Goal: Information Seeking & Learning: Learn about a topic

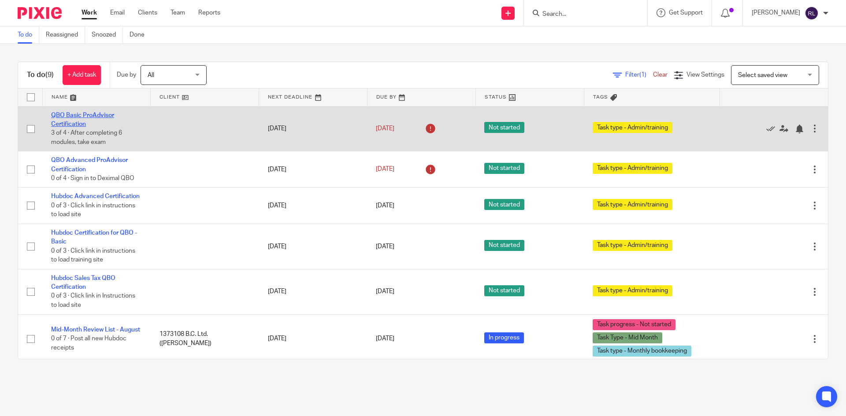
click at [68, 121] on link "QBO Basic ProAdvisor Certification" at bounding box center [82, 119] width 63 height 15
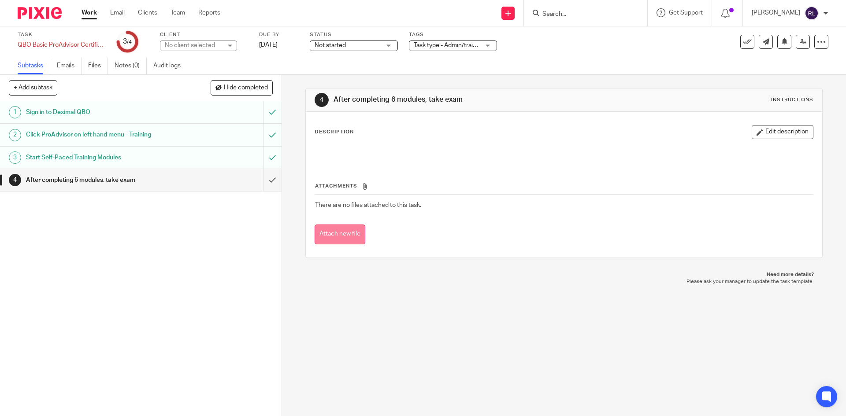
click at [351, 231] on button "Attach new file" at bounding box center [340, 235] width 51 height 20
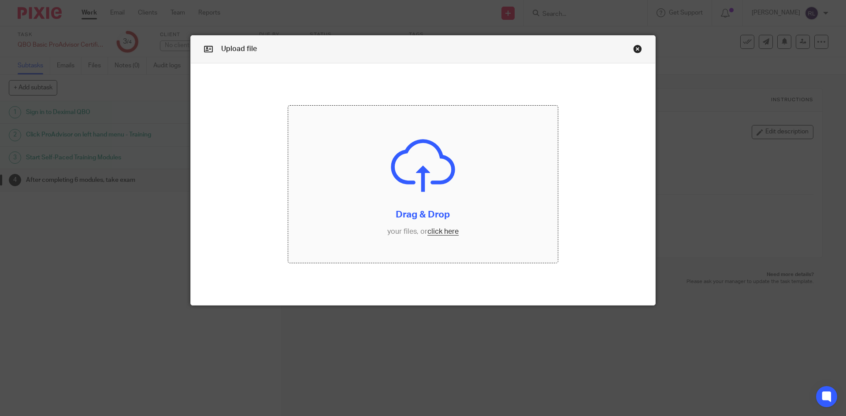
click at [436, 230] on input "file" at bounding box center [423, 185] width 270 height 158
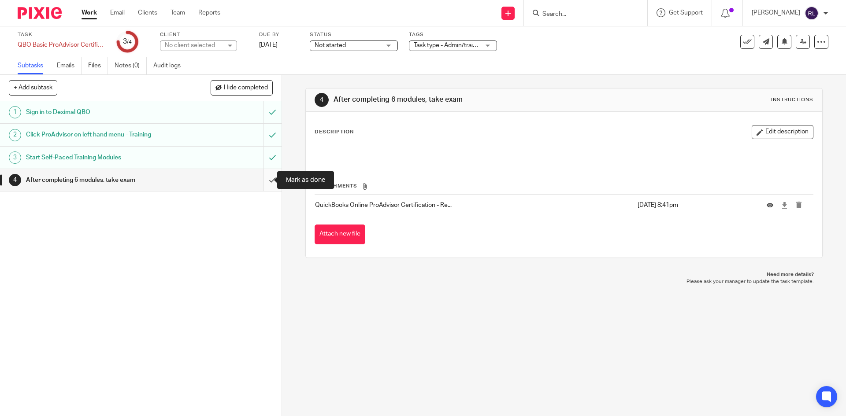
click at [263, 178] on input "submit" at bounding box center [140, 180] width 281 height 22
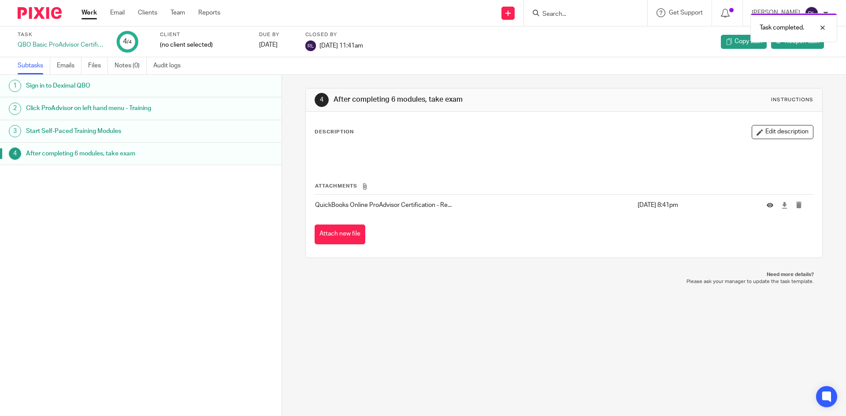
click at [88, 11] on link "Work" at bounding box center [88, 12] width 15 height 9
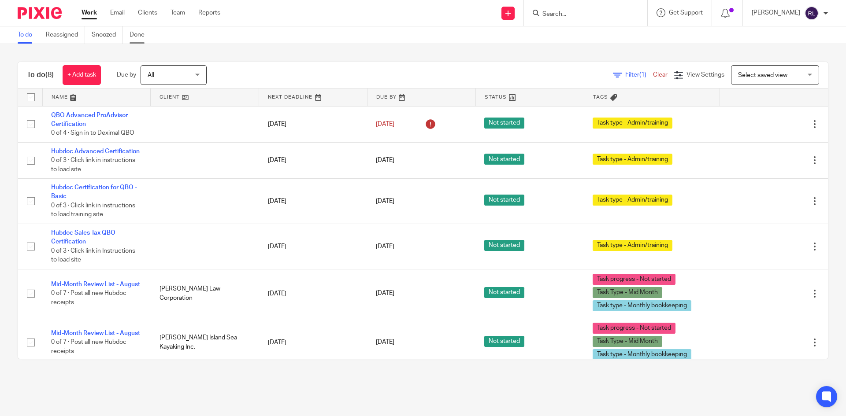
click at [137, 33] on link "Done" at bounding box center [141, 34] width 22 height 17
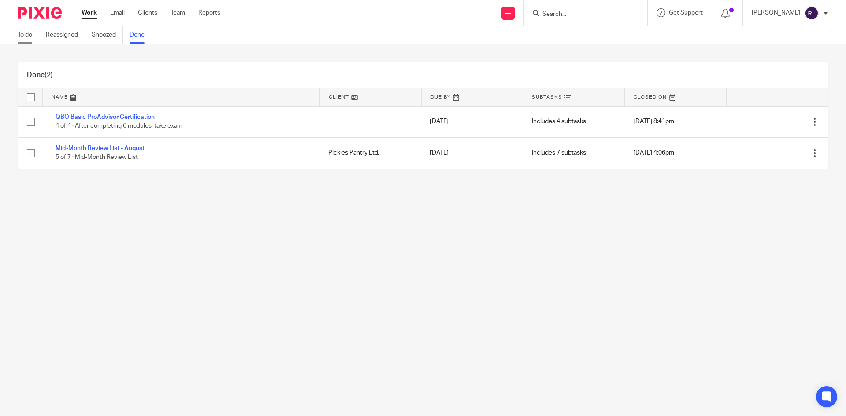
click at [28, 37] on link "To do" at bounding box center [29, 34] width 22 height 17
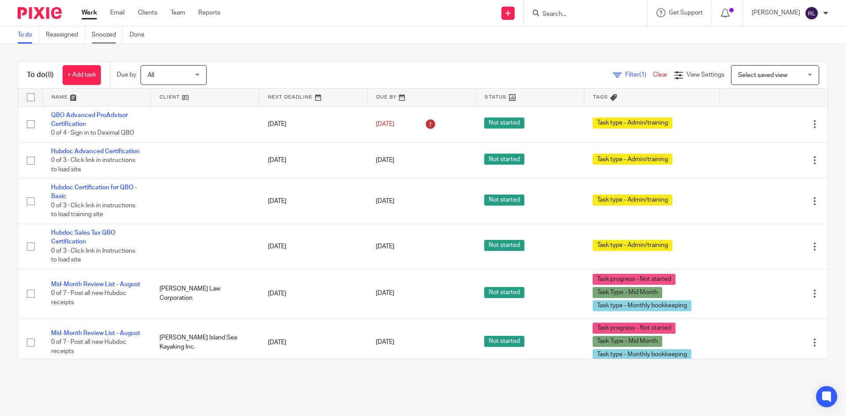
click at [99, 33] on link "Snoozed" at bounding box center [107, 34] width 31 height 17
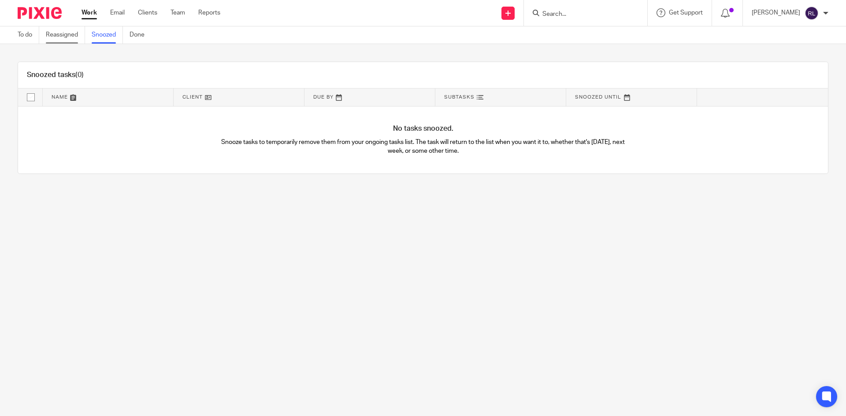
click at [67, 35] on link "Reassigned" at bounding box center [65, 34] width 39 height 17
click at [133, 33] on link "Done" at bounding box center [141, 34] width 22 height 17
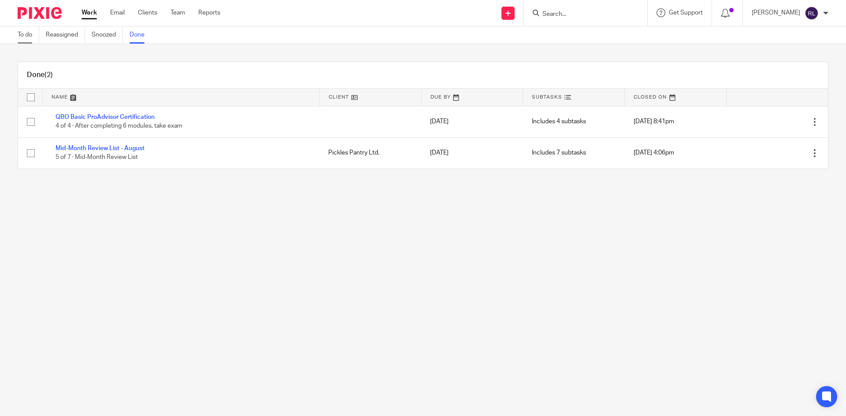
click at [28, 39] on link "To do" at bounding box center [29, 34] width 22 height 17
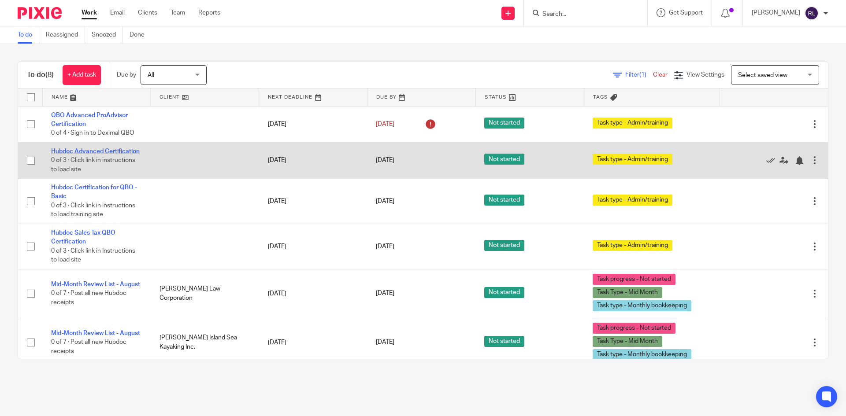
click at [68, 155] on link "Hubdoc Advanced Certification" at bounding box center [95, 151] width 89 height 6
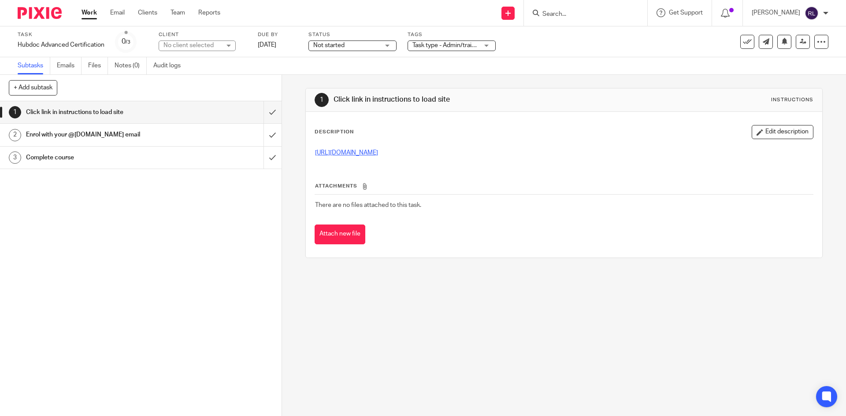
click at [333, 153] on link "[URL][DOMAIN_NAME]" at bounding box center [346, 153] width 63 height 6
click at [378, 150] on link "https://learn.hubdoc.com/p/hubdoc-advanced-certification" at bounding box center [346, 153] width 63 height 6
click at [267, 115] on input "submit" at bounding box center [140, 112] width 281 height 22
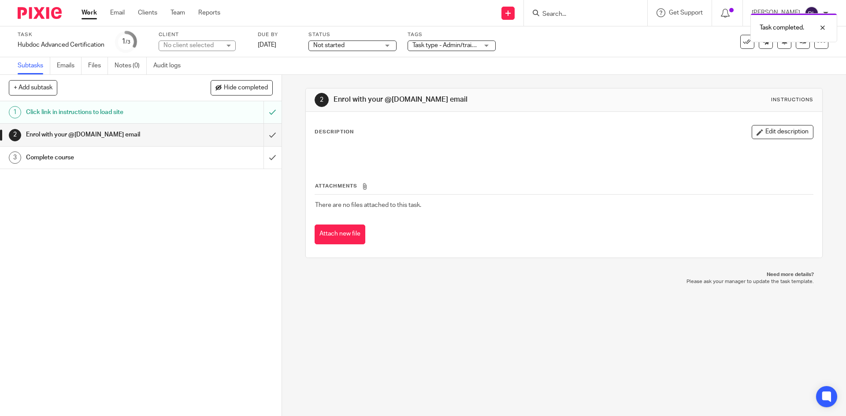
click at [213, 133] on div "Enrol with your @deximal.ca email" at bounding box center [140, 134] width 229 height 13
click at [264, 135] on input "submit" at bounding box center [140, 135] width 281 height 22
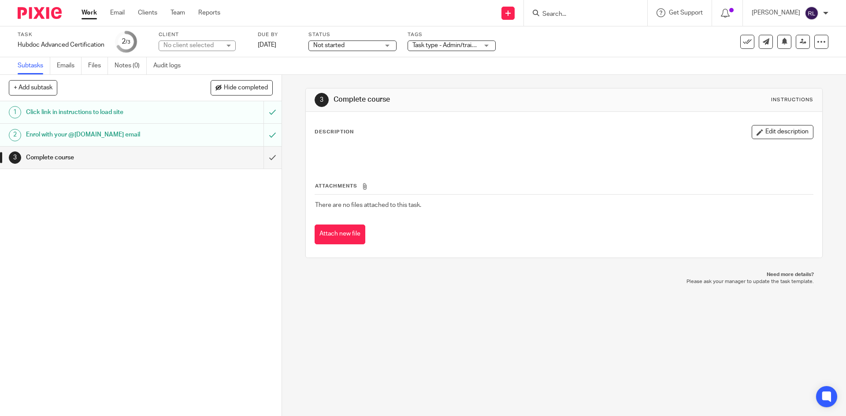
click at [88, 13] on link "Work" at bounding box center [88, 12] width 15 height 9
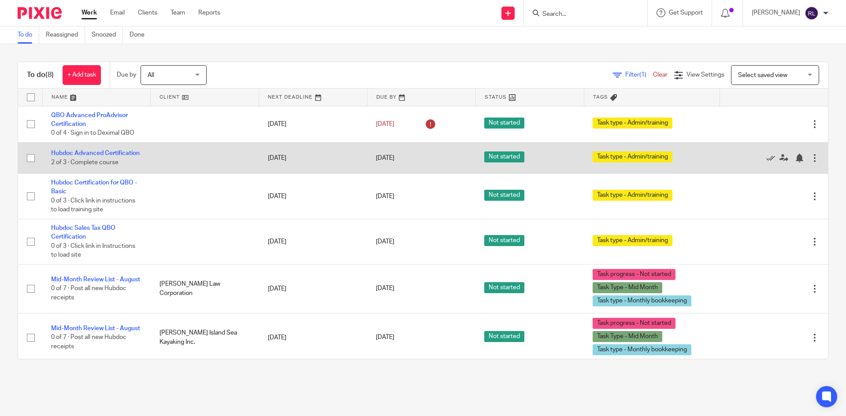
click at [489, 159] on span "Not started" at bounding box center [504, 157] width 40 height 11
click at [72, 152] on link "Hubdoc Advanced Certification" at bounding box center [95, 153] width 89 height 6
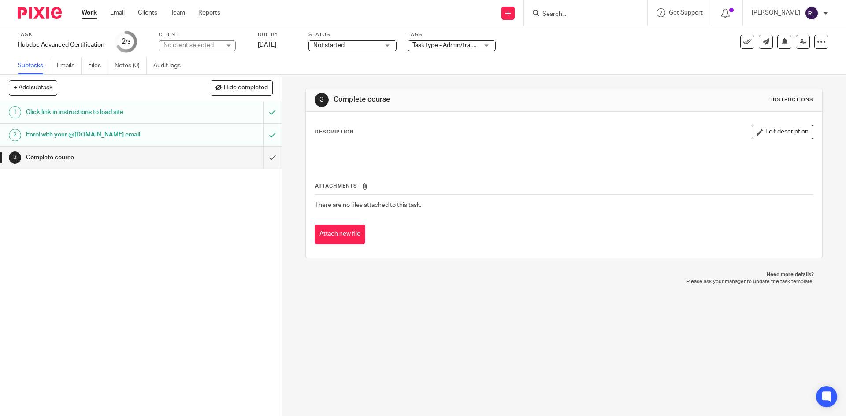
click at [354, 45] on span "Not started" at bounding box center [346, 45] width 66 height 9
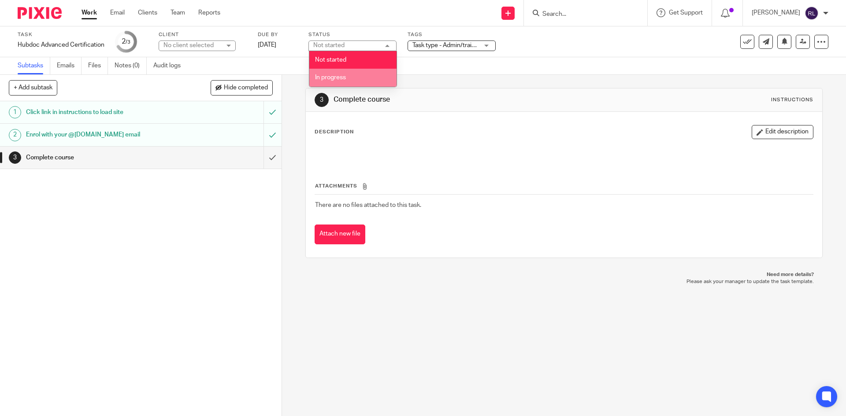
click at [332, 78] on span "In progress" at bounding box center [330, 77] width 31 height 6
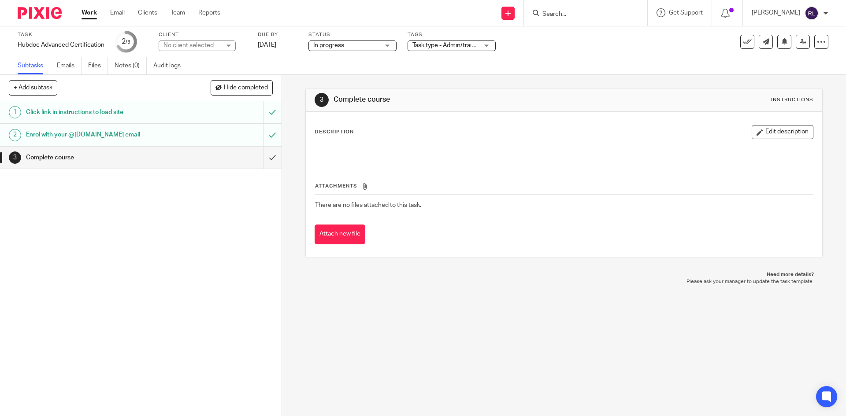
click at [93, 11] on link "Work" at bounding box center [88, 12] width 15 height 9
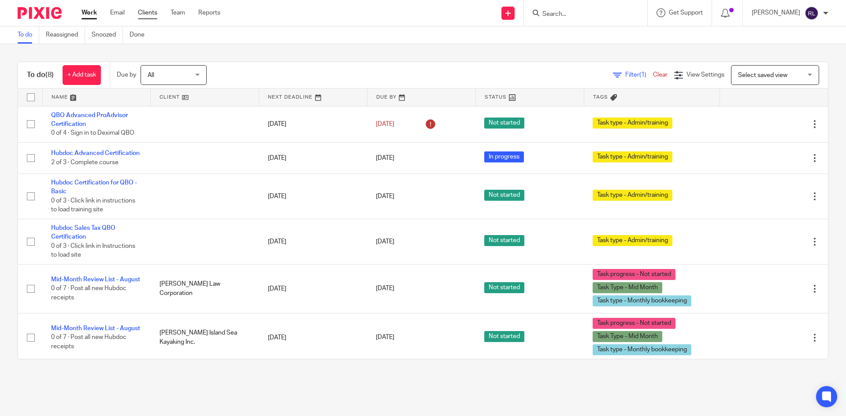
click at [149, 12] on link "Clients" at bounding box center [147, 12] width 19 height 9
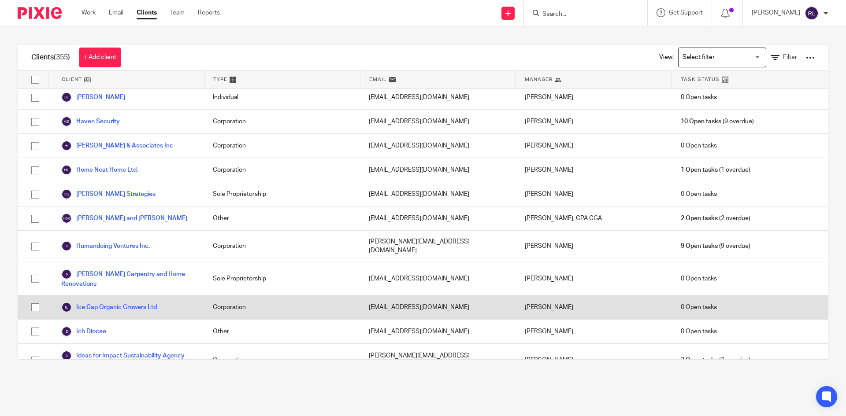
scroll to position [2555, 0]
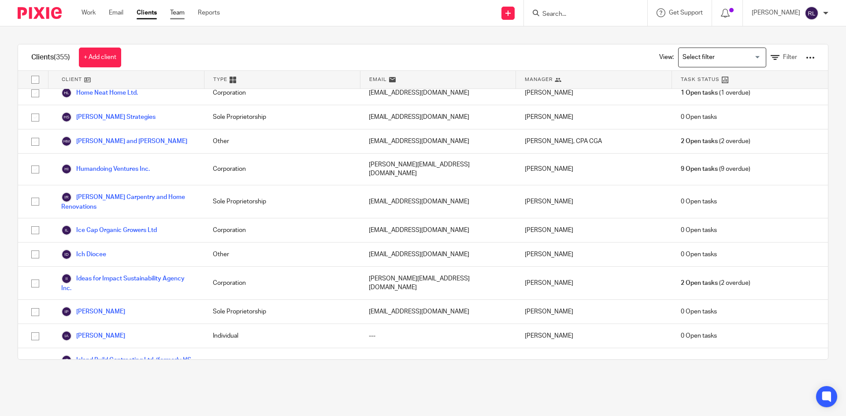
click at [175, 14] on link "Team" at bounding box center [177, 12] width 15 height 9
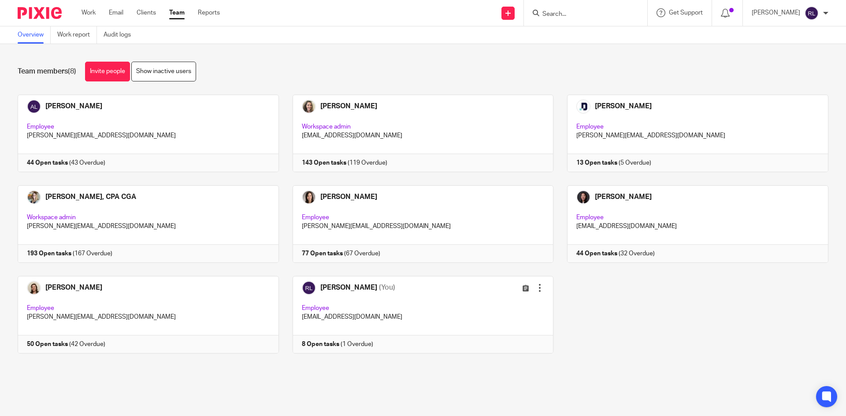
click at [815, 13] on img at bounding box center [811, 13] width 14 height 14
click at [795, 33] on span "My profile" at bounding box center [791, 35] width 27 height 6
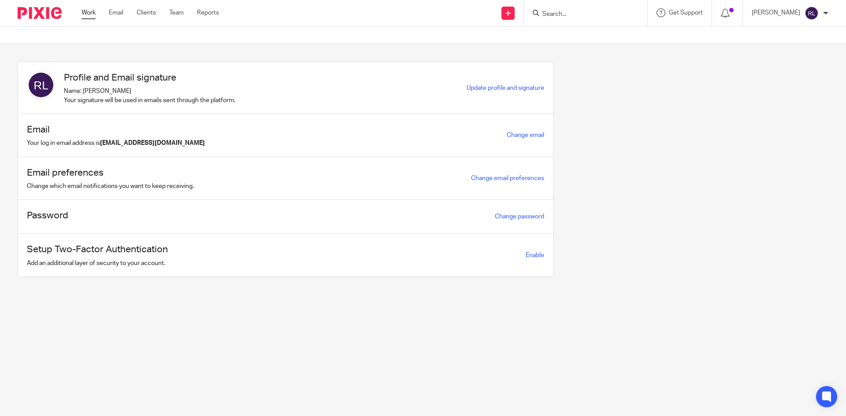
click at [83, 17] on link "Work" at bounding box center [88, 12] width 14 height 9
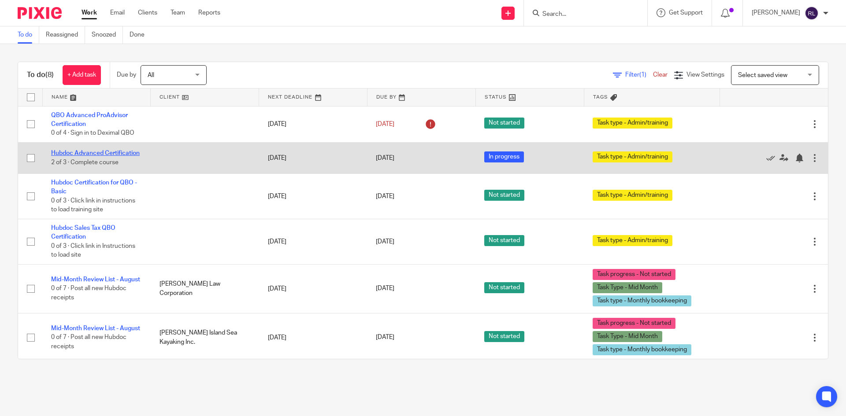
click at [76, 156] on link "Hubdoc Advanced Certification" at bounding box center [95, 153] width 89 height 6
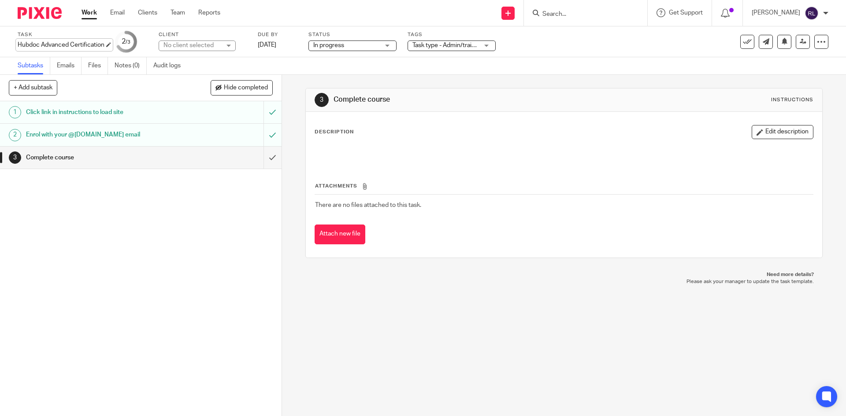
drag, startPoint x: 15, startPoint y: 45, endPoint x: 64, endPoint y: 44, distance: 48.5
click at [64, 44] on div "Task Hubdoc Advanced Certification Save Hubdoc Advanced Certification 2 /3 Clie…" at bounding box center [423, 41] width 846 height 31
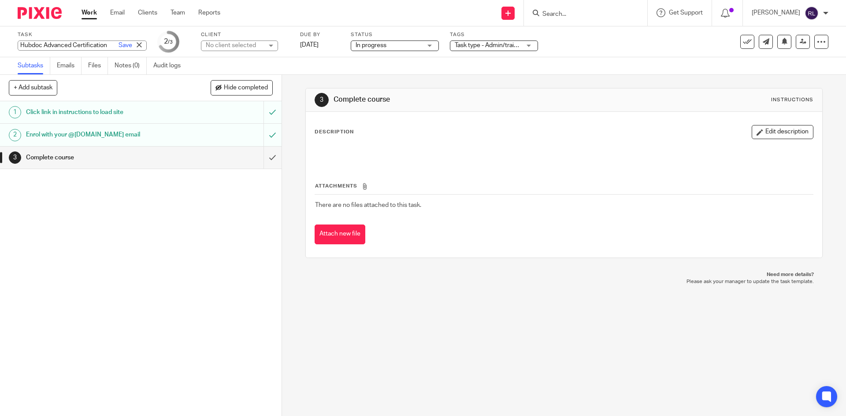
click at [593, 48] on div "Task Hubdoc Advanced Certification Save Hubdoc Advanced Certification 2 /3 Clie…" at bounding box center [355, 41] width 675 height 21
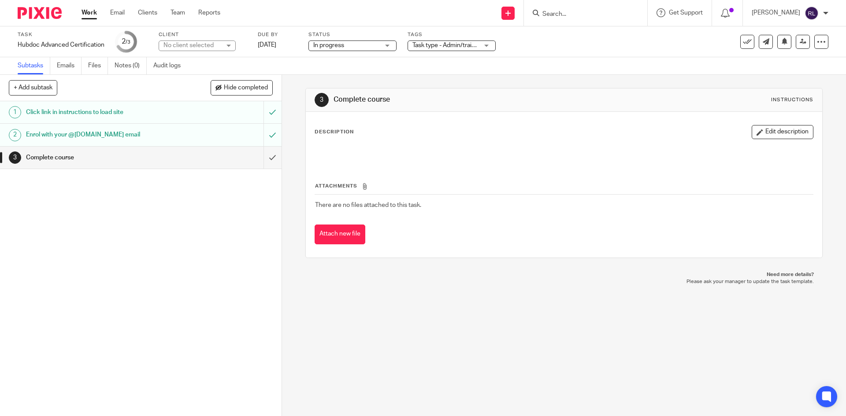
click at [91, 10] on link "Work" at bounding box center [88, 12] width 15 height 9
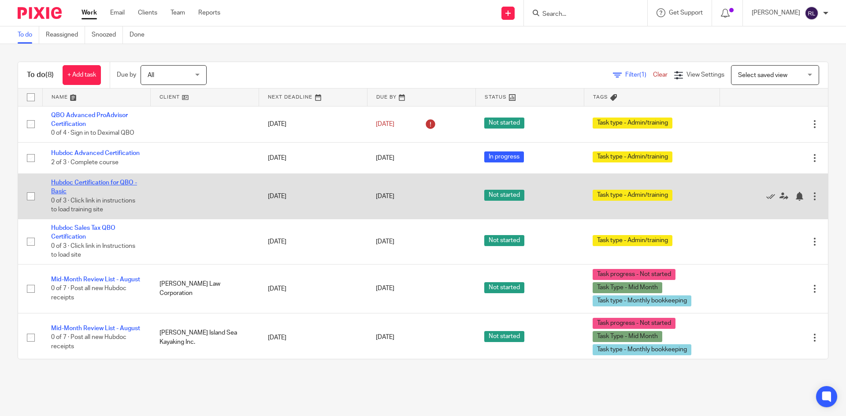
click at [56, 195] on link "Hubdoc Certification for QBO - Basic" at bounding box center [94, 187] width 86 height 15
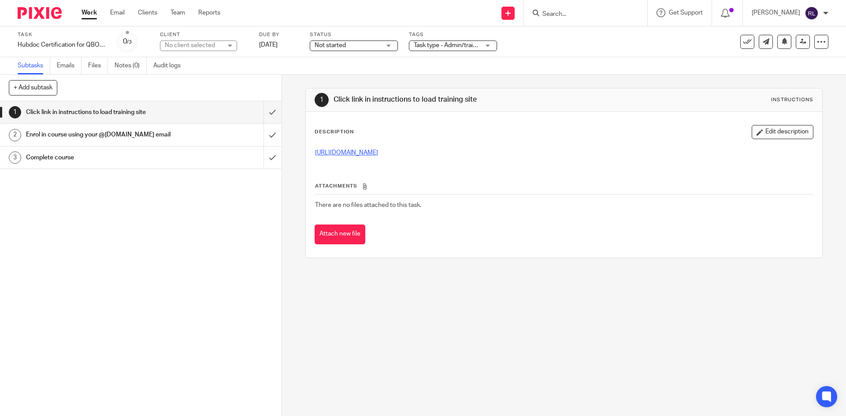
click at [378, 152] on link "https://learn.hubdoc.com/p/hubdoc-quickbooksonline-certification" at bounding box center [346, 153] width 63 height 6
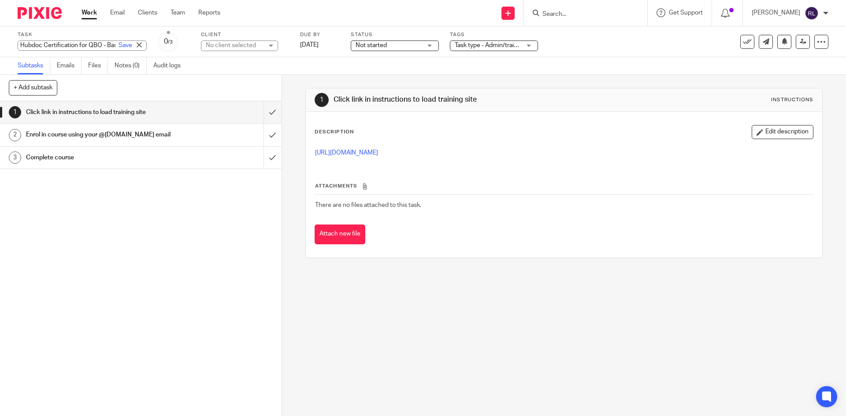
click at [49, 41] on div "Hubdoc Certification for QBO - Basic Save Hubdoc Certification for QBO - Basic" at bounding box center [82, 46] width 129 height 10
click at [365, 47] on span "Not started" at bounding box center [389, 45] width 66 height 9
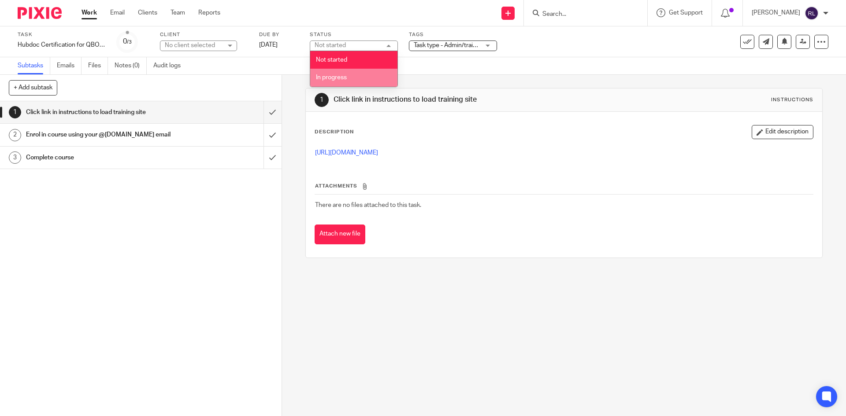
click at [344, 77] on span "In progress" at bounding box center [331, 77] width 31 height 6
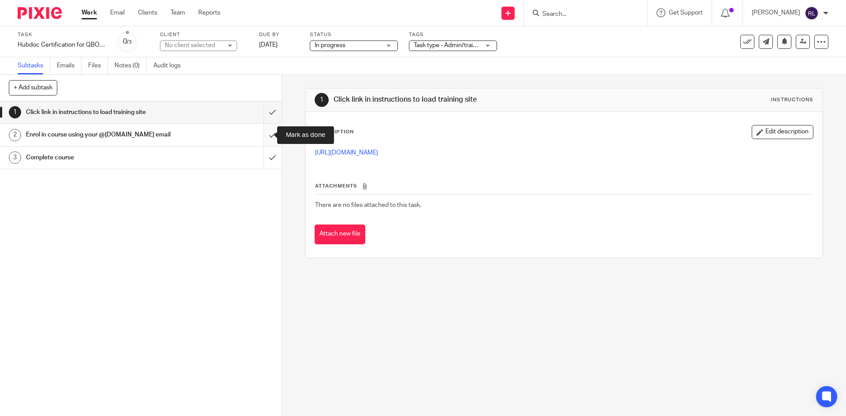
click at [262, 134] on input "submit" at bounding box center [140, 135] width 281 height 22
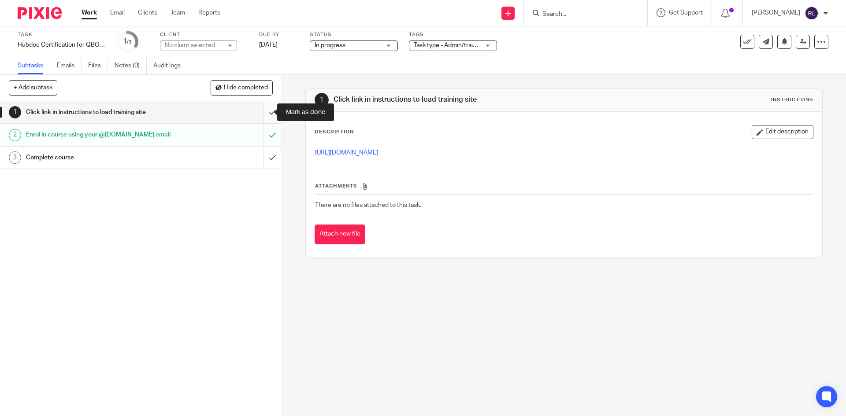
click at [259, 111] on input "submit" at bounding box center [140, 112] width 281 height 22
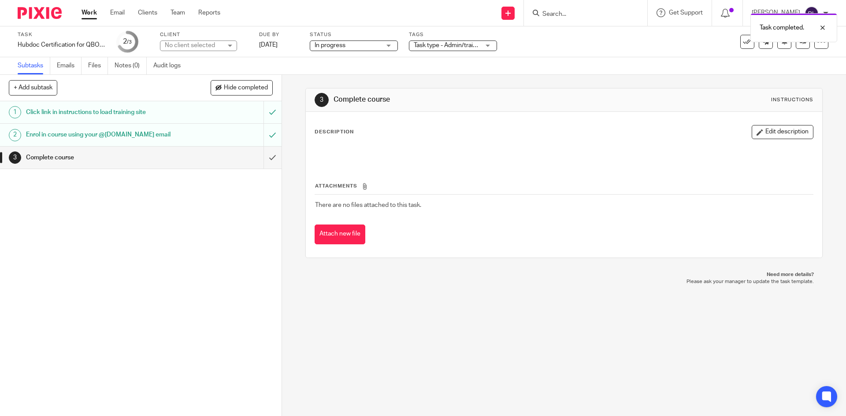
click at [92, 12] on link "Work" at bounding box center [88, 12] width 15 height 9
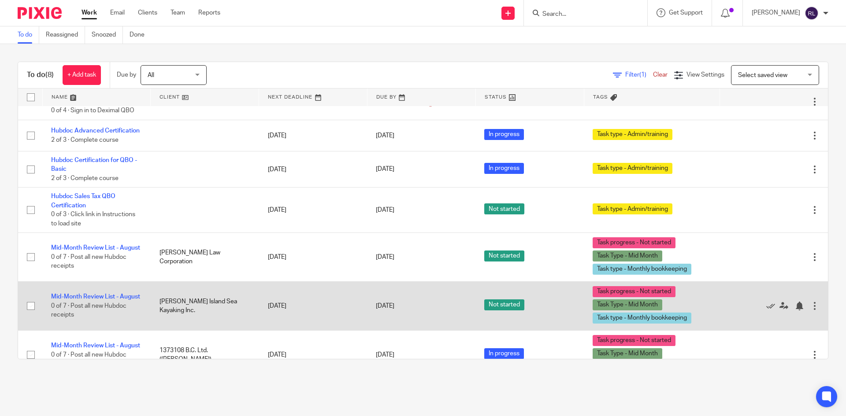
scroll to position [8, 0]
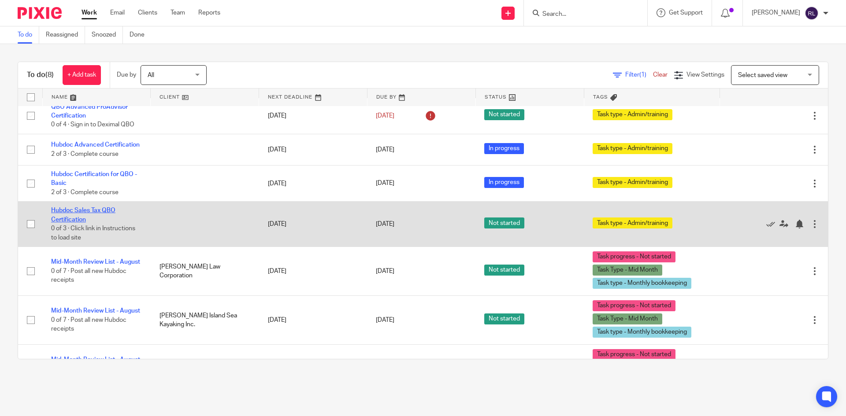
click at [85, 214] on link "Hubdoc Sales Tax QBO Certification" at bounding box center [83, 214] width 64 height 15
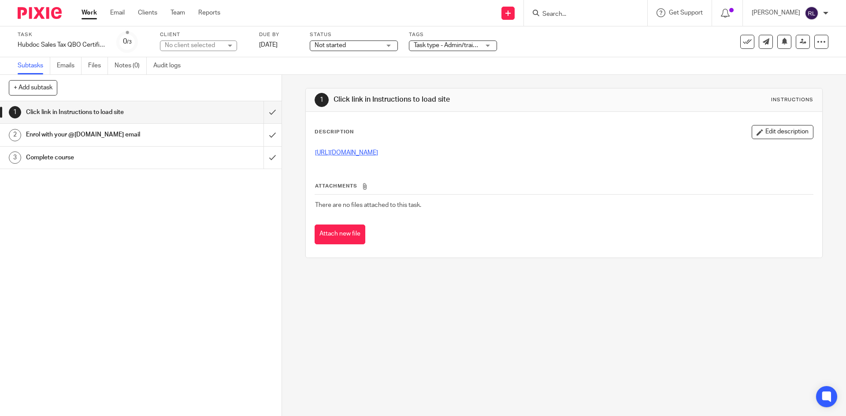
click at [368, 155] on link "[URL][DOMAIN_NAME]" at bounding box center [346, 153] width 63 height 6
